Goal: Information Seeking & Learning: Learn about a topic

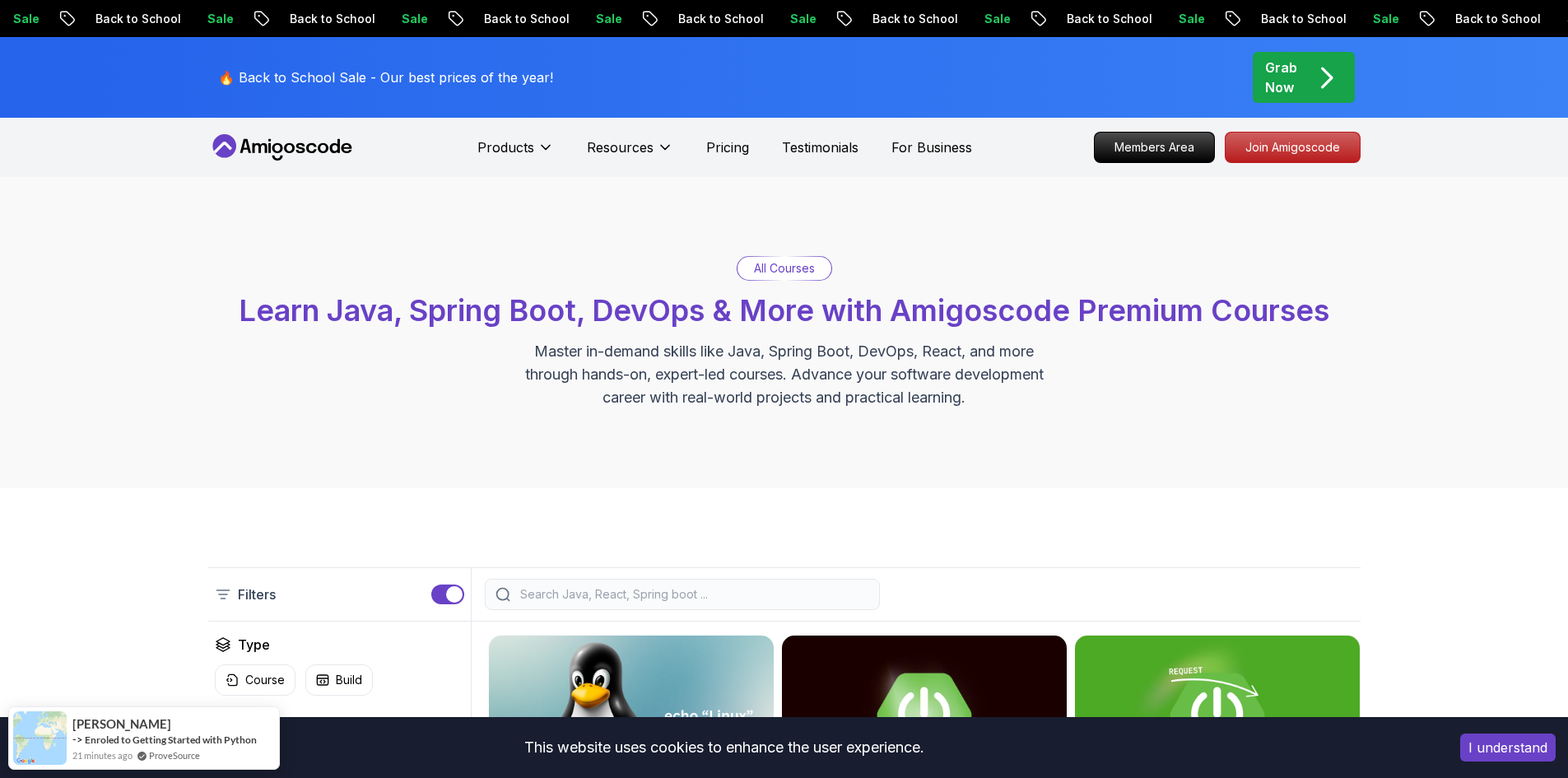
click at [604, 609] on div at bounding box center [683, 594] width 395 height 31
click at [624, 573] on div "Filters" at bounding box center [784, 594] width 1153 height 54
click at [655, 580] on div at bounding box center [683, 594] width 395 height 31
click at [662, 583] on div at bounding box center [683, 594] width 395 height 31
click at [664, 583] on div at bounding box center [683, 594] width 395 height 31
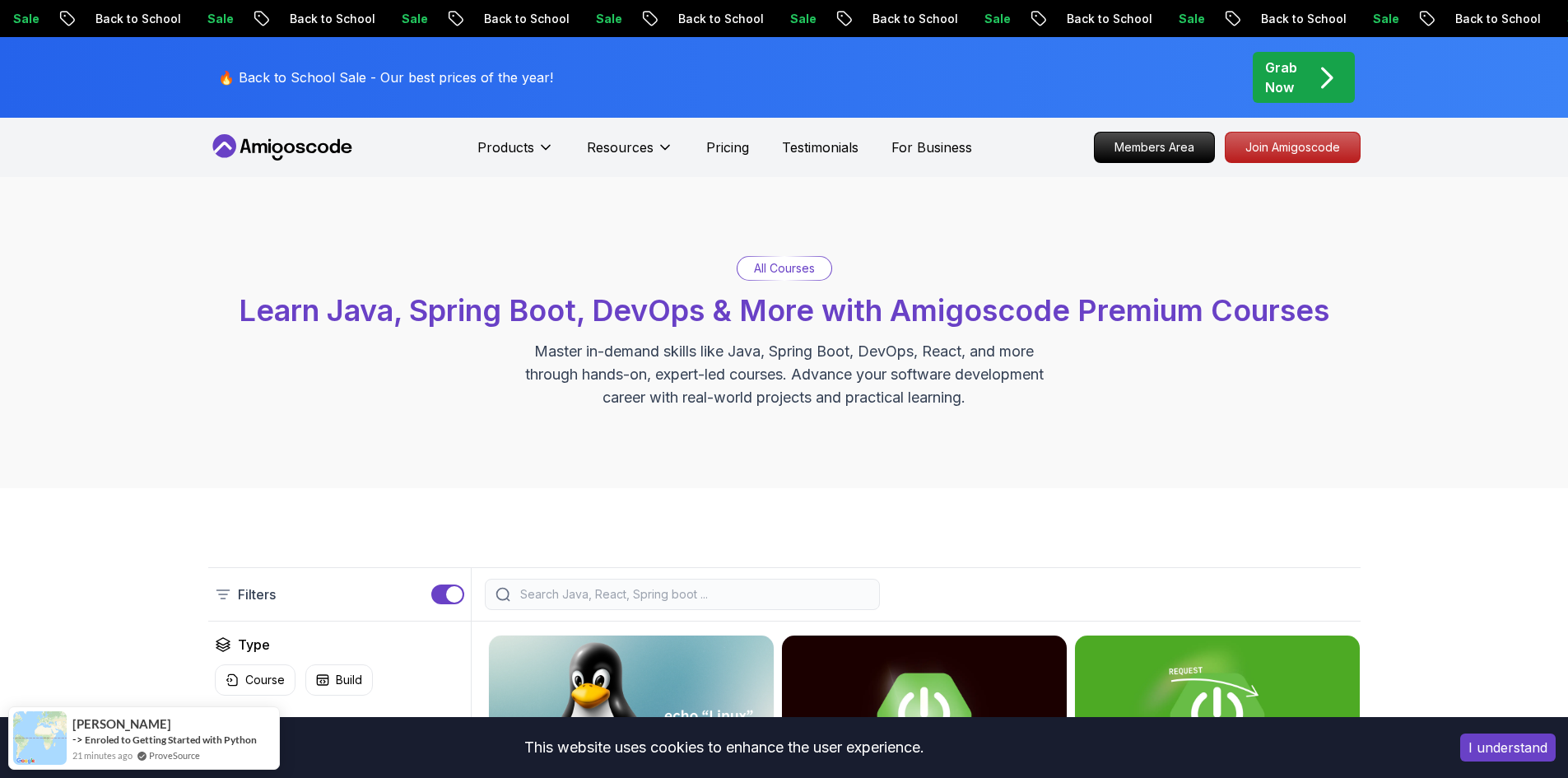
click at [675, 590] on input "search" at bounding box center [692, 594] width 352 height 16
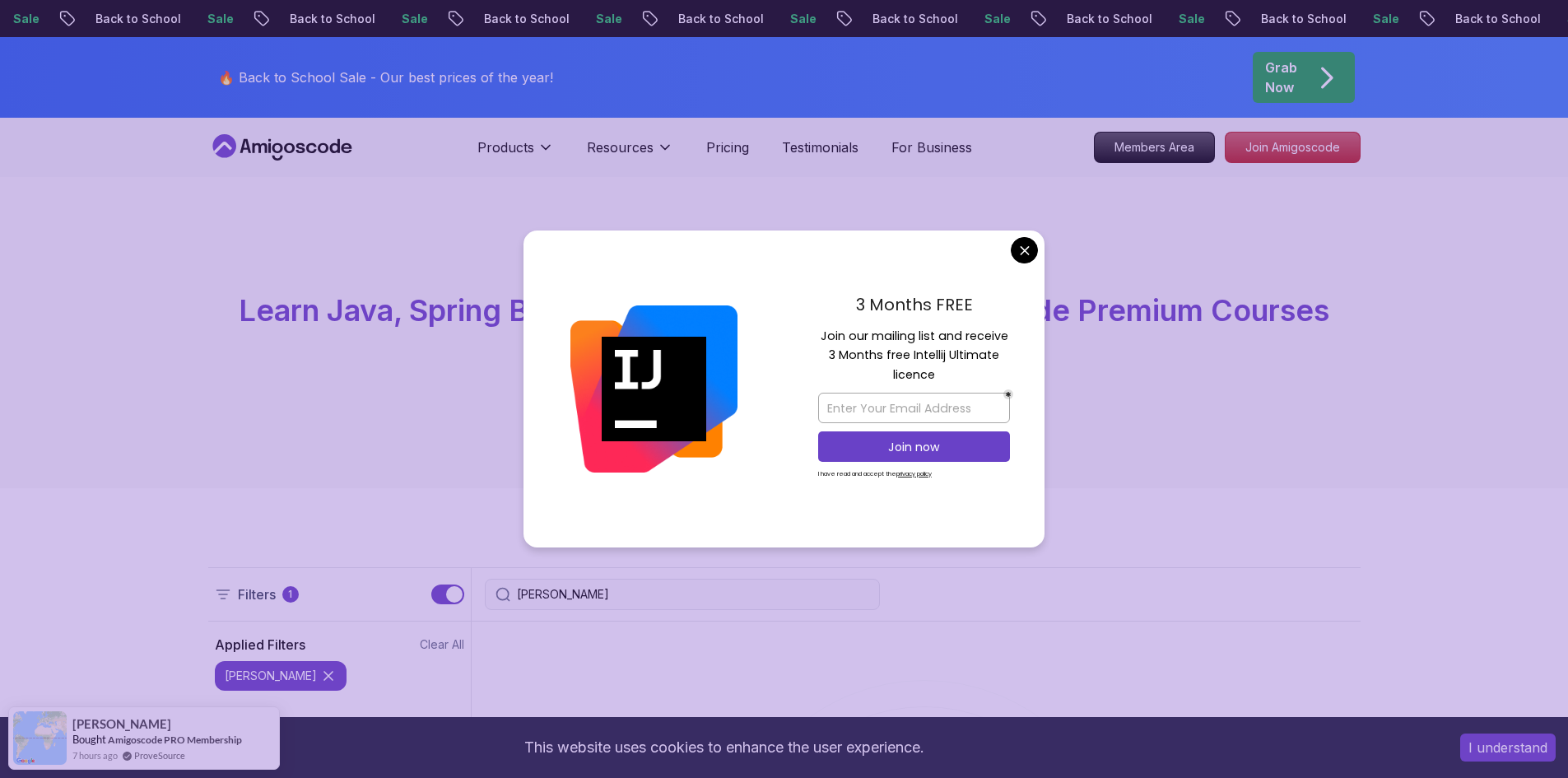
drag, startPoint x: 1103, startPoint y: 213, endPoint x: 1075, endPoint y: 255, distance: 50.5
click at [1103, 214] on div "All Courses Learn Java, Spring Boot, DevOps & More with Amigoscode Premium Cour…" at bounding box center [784, 332] width 1568 height 311
drag, startPoint x: 1036, startPoint y: 261, endPoint x: 1024, endPoint y: 257, distance: 12.6
click at [1035, 261] on div "3 Months FREE Join our mailing list and receive 3 Months free Intellij Ultimate…" at bounding box center [914, 389] width 261 height 318
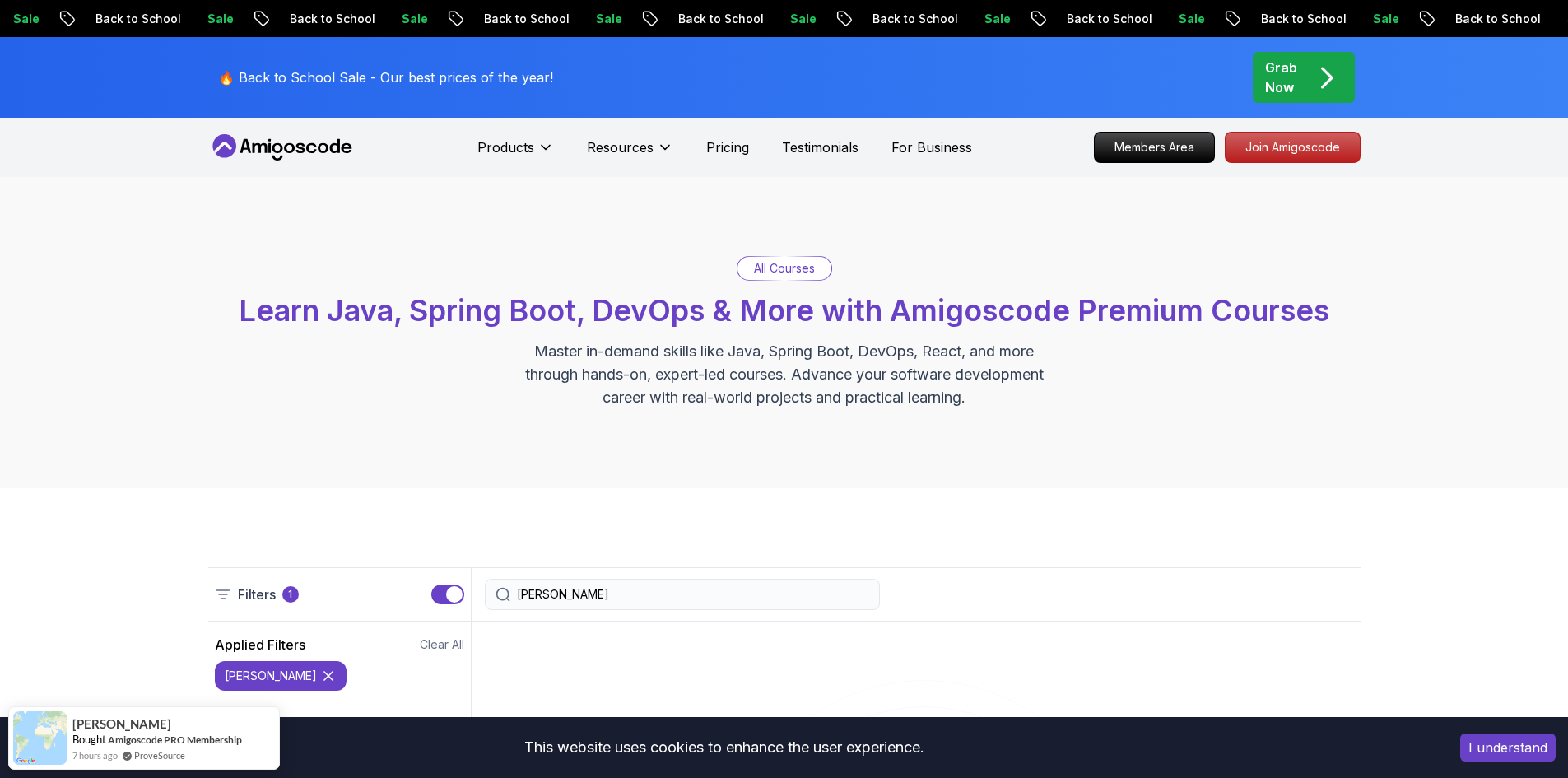
click at [608, 605] on div "kafka" at bounding box center [683, 594] width 395 height 31
click at [605, 598] on input "kafka" at bounding box center [692, 594] width 352 height 16
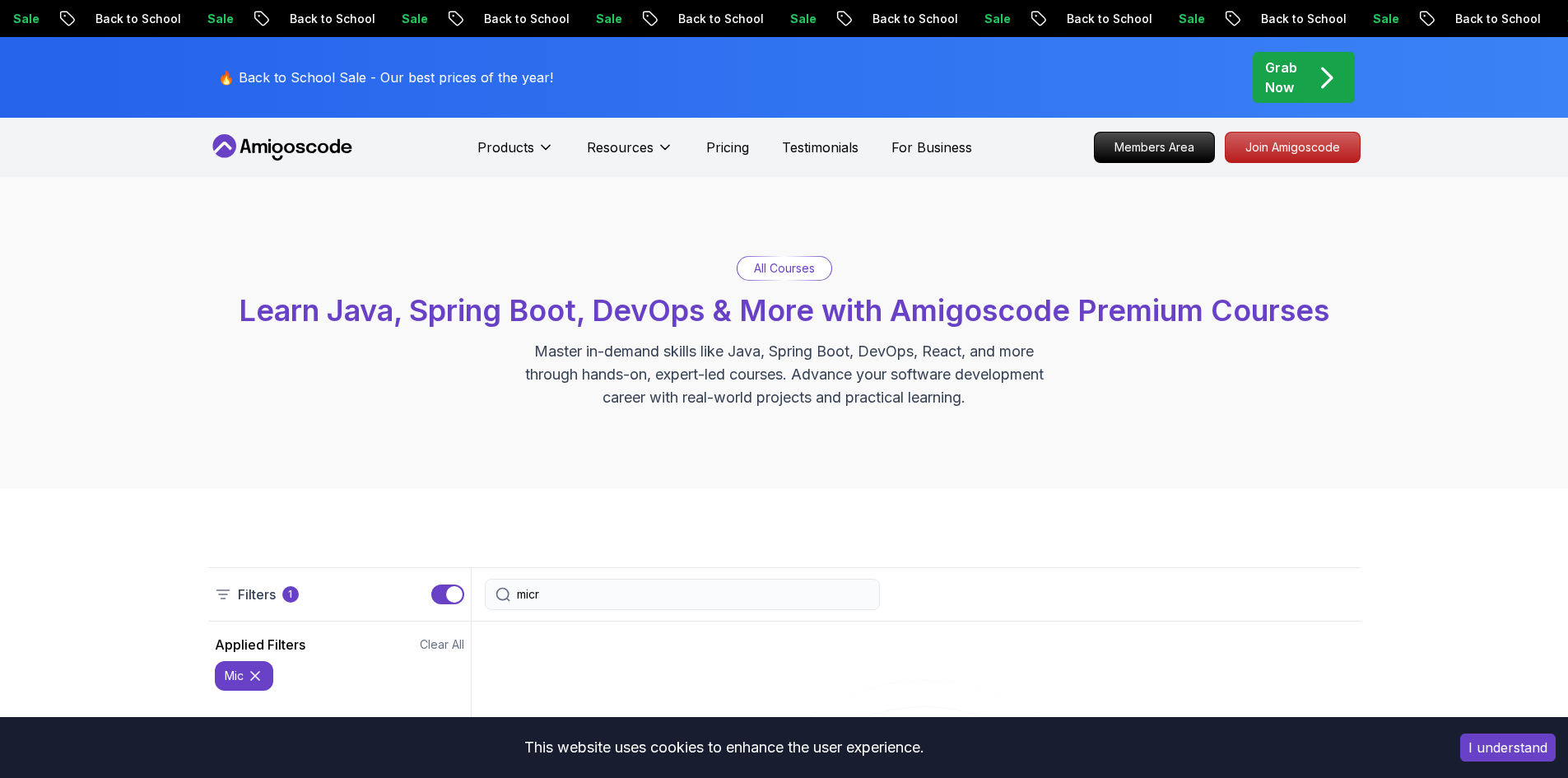
type input "micro"
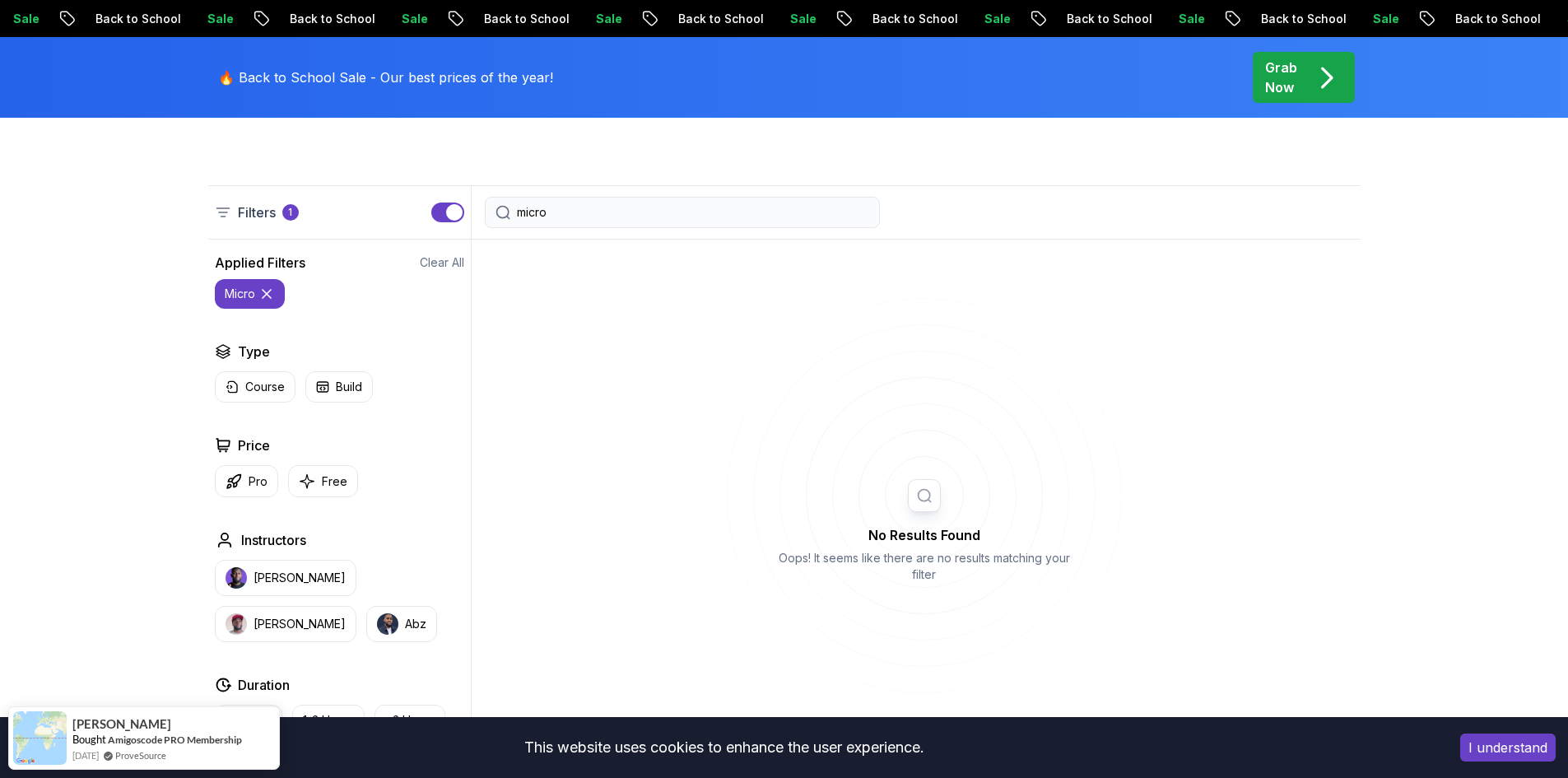
scroll to position [329, 0]
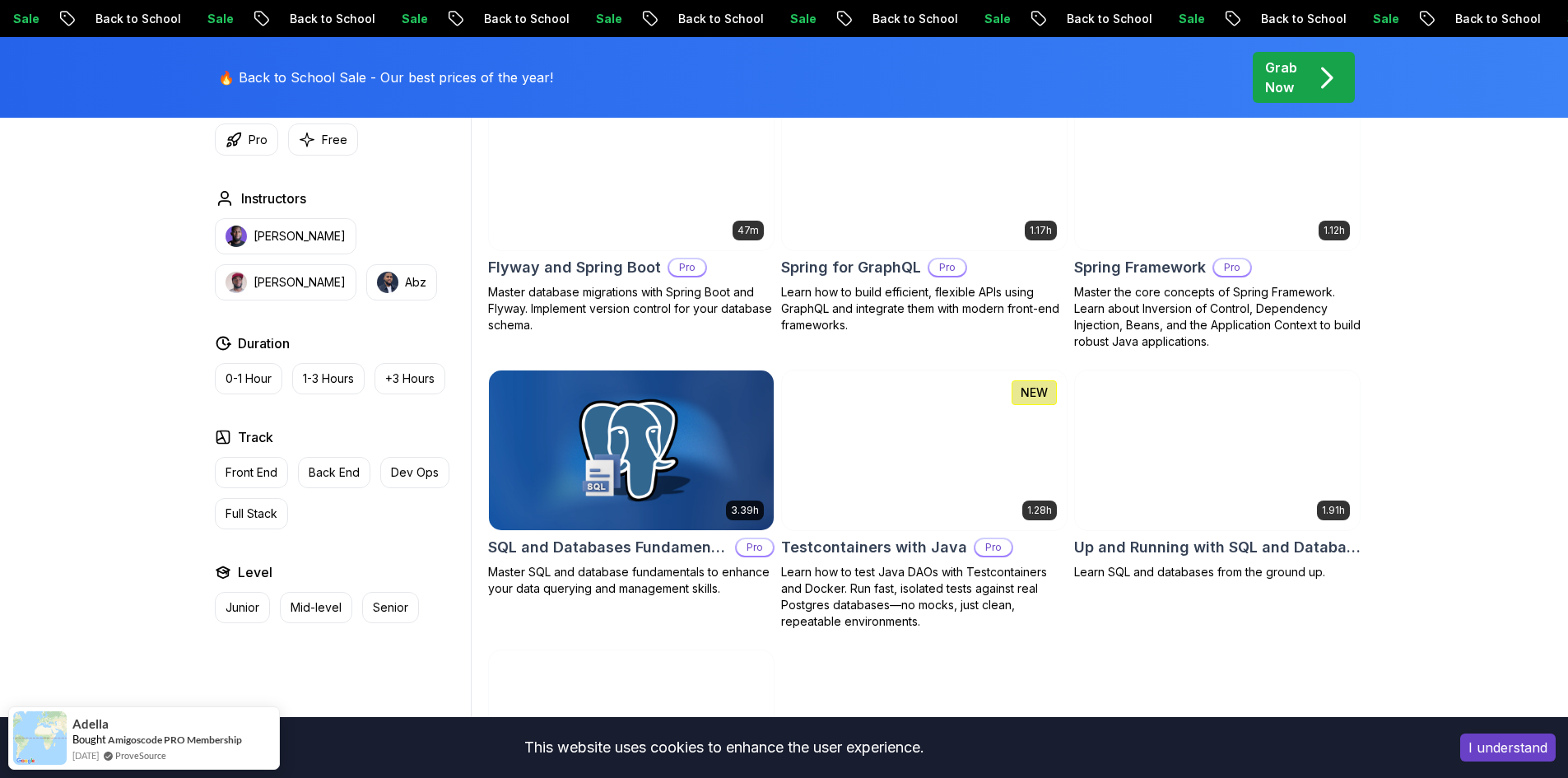
scroll to position [4006, 0]
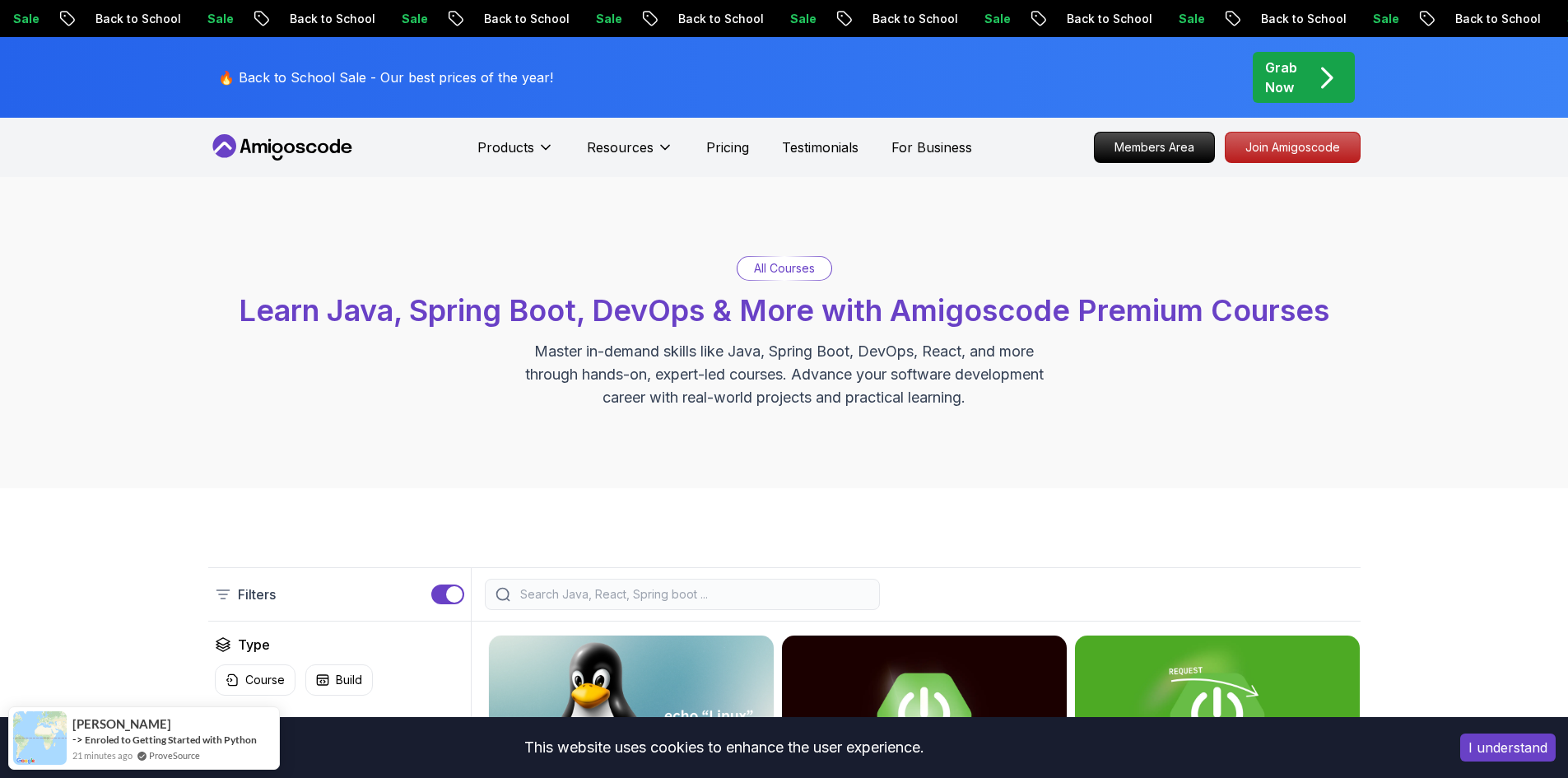
click at [809, 277] on div "All Courses" at bounding box center [784, 268] width 94 height 23
click at [801, 270] on p "All Courses" at bounding box center [784, 268] width 61 height 16
